Goal: Task Accomplishment & Management: Use online tool/utility

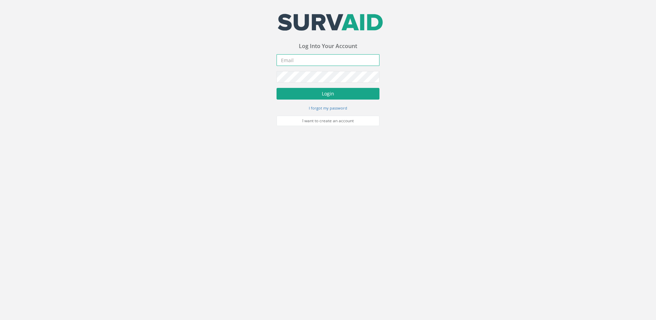
type input "[EMAIL_ADDRESS][DOMAIN_NAME]"
click at [333, 91] on button "Login" at bounding box center [328, 94] width 103 height 12
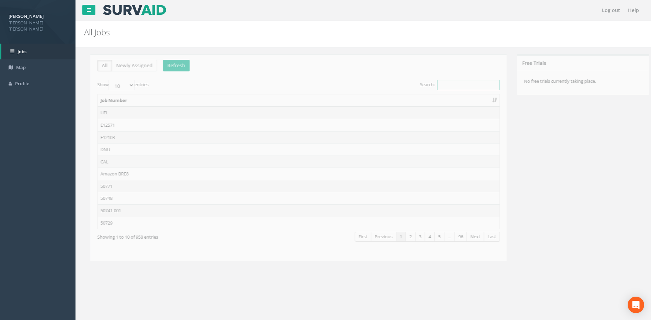
click at [455, 87] on input "Search:" at bounding box center [462, 85] width 63 height 10
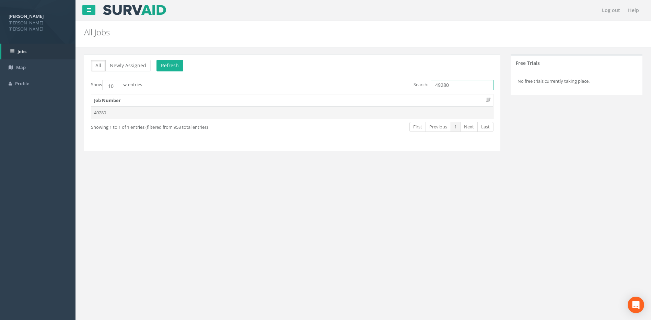
type input "49280"
click at [105, 110] on td "49280" at bounding box center [292, 112] width 402 height 12
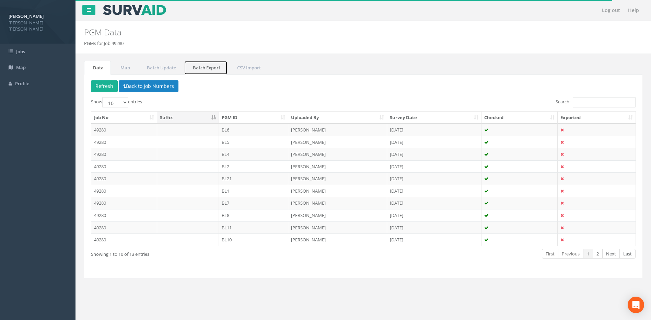
click at [220, 68] on link "Batch Export" at bounding box center [206, 68] width 44 height 14
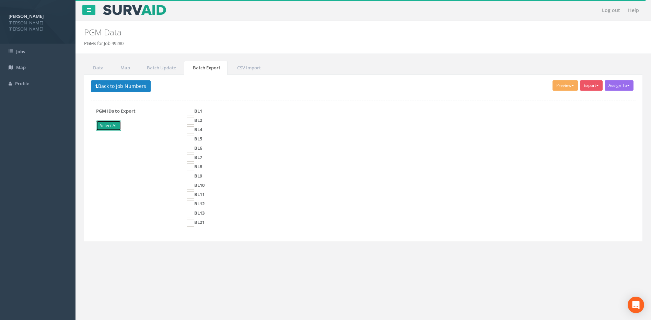
click at [107, 126] on link "Select All" at bounding box center [108, 126] width 25 height 10
checkbox input "true"
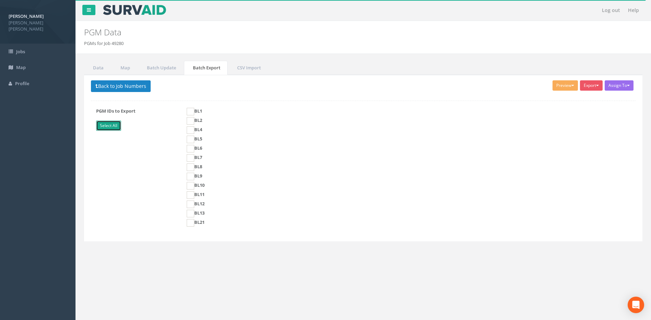
checkbox input "true"
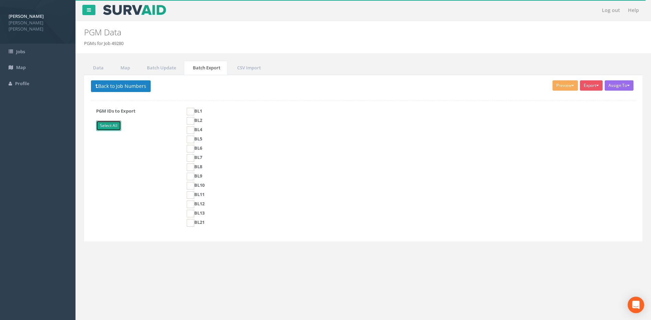
checkbox input "true"
click at [572, 87] on button "Preview" at bounding box center [565, 85] width 25 height 10
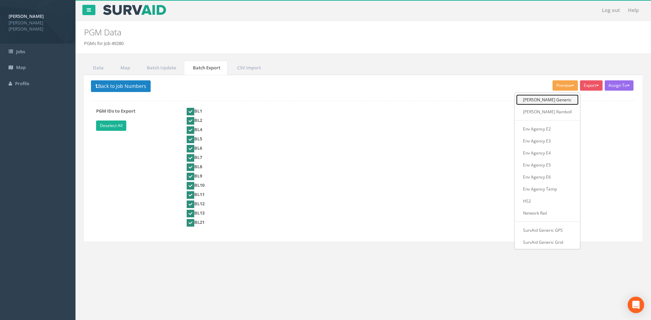
click at [552, 97] on link "[PERSON_NAME] Generic" at bounding box center [547, 99] width 62 height 11
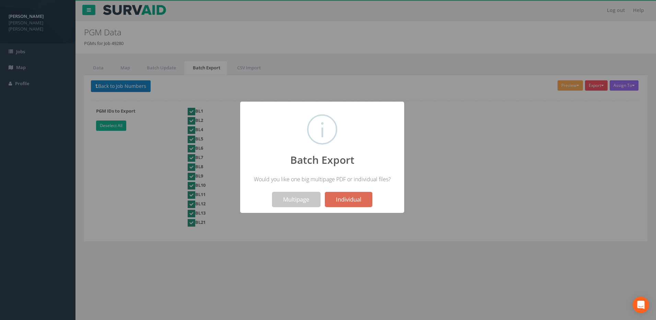
click at [295, 200] on button "Multipage" at bounding box center [296, 199] width 48 height 15
